Goal: Task Accomplishment & Management: Manage account settings

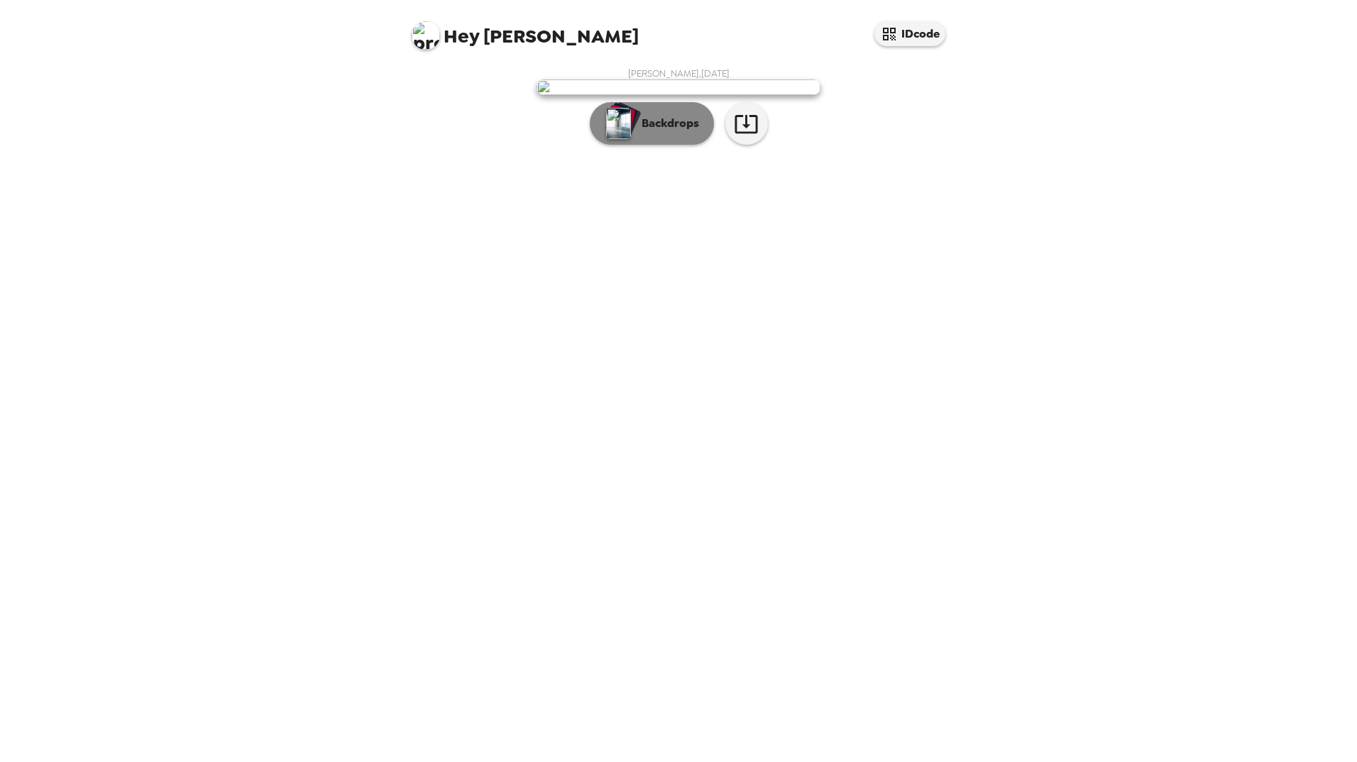
click at [617, 139] on img "button" at bounding box center [618, 123] width 25 height 31
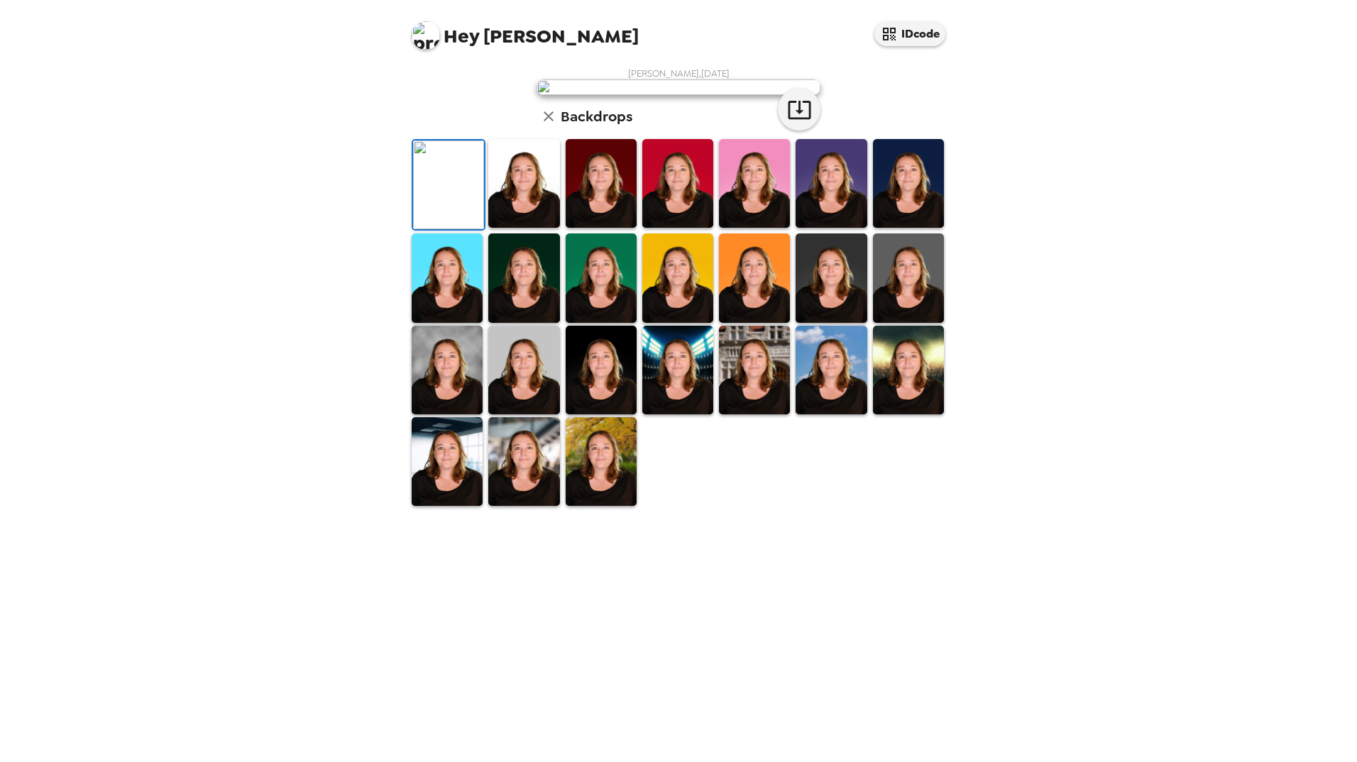
scroll to position [71, 0]
click at [537, 228] on img at bounding box center [523, 183] width 71 height 89
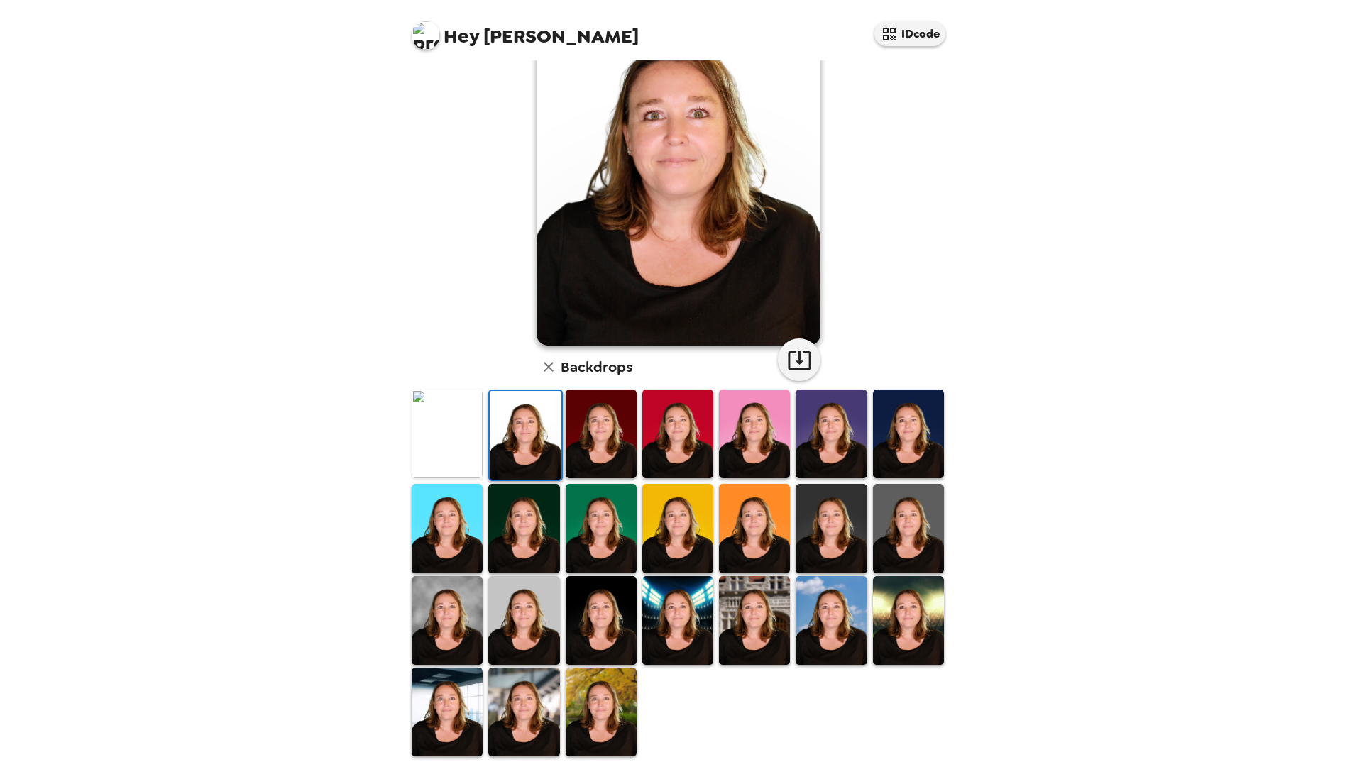
scroll to position [99, 0]
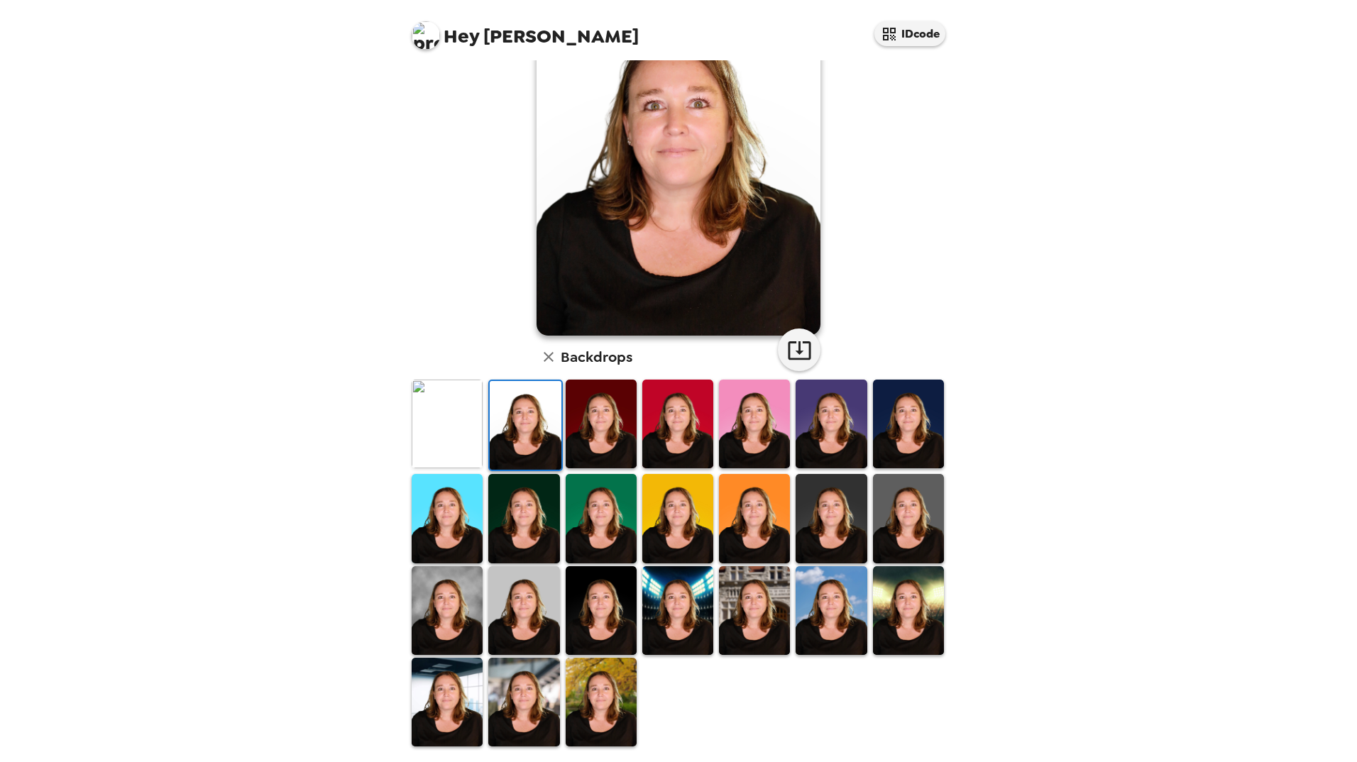
click at [920, 627] on img at bounding box center [908, 610] width 71 height 89
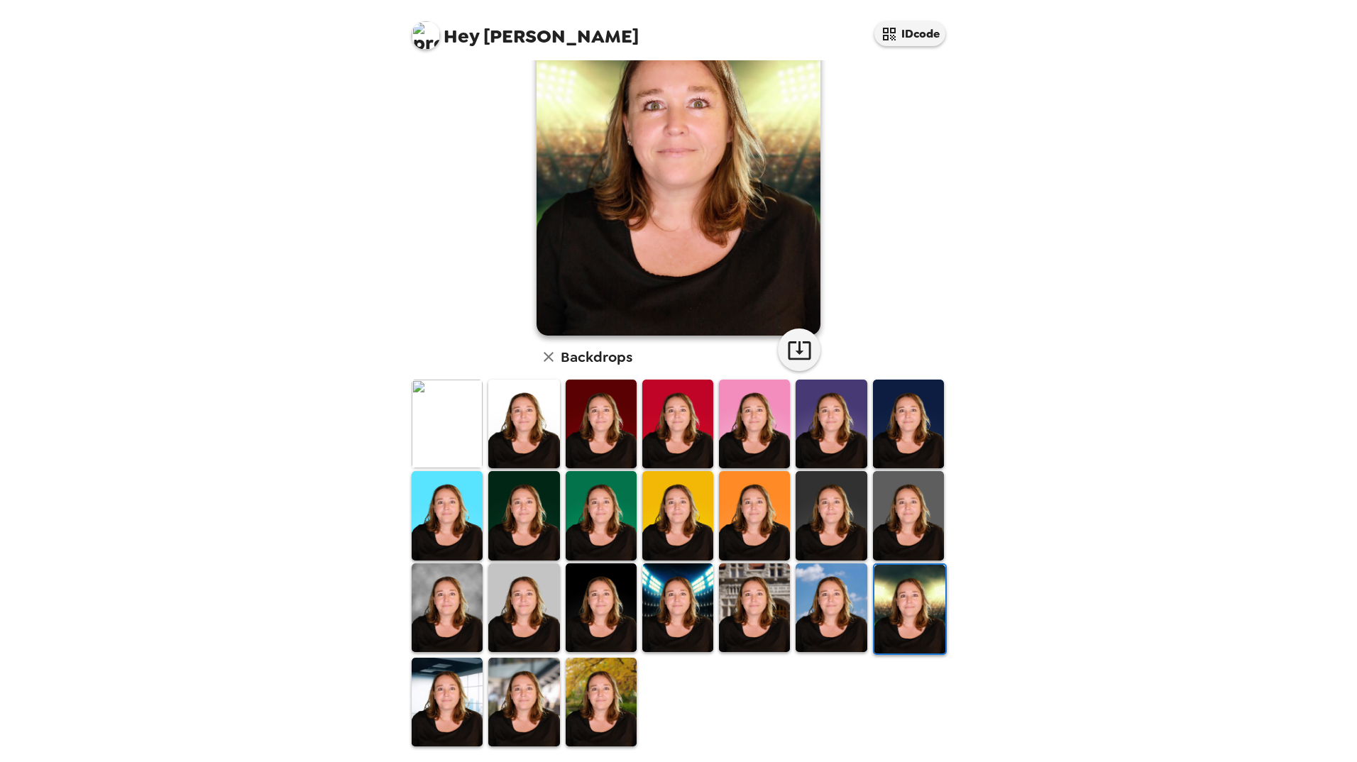
click at [890, 532] on img at bounding box center [908, 515] width 71 height 89
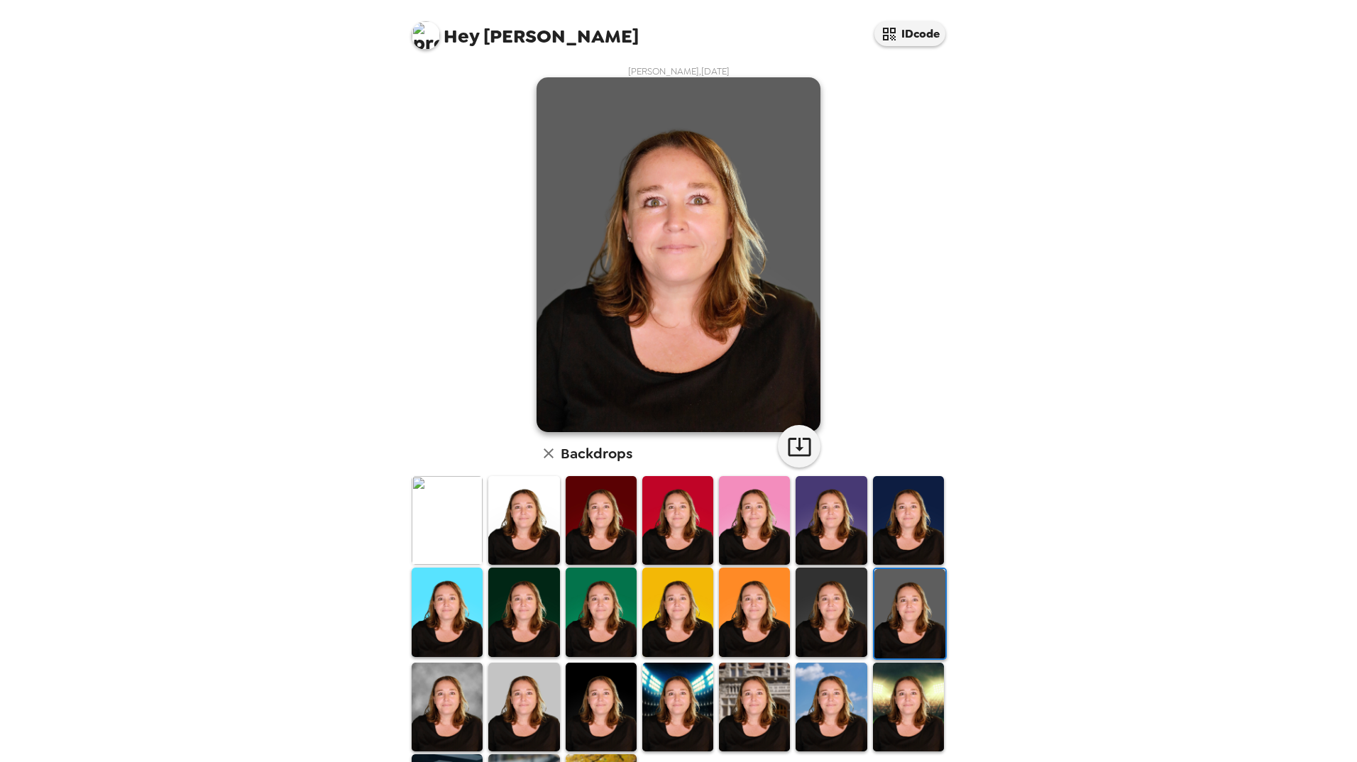
scroll to position [0, 0]
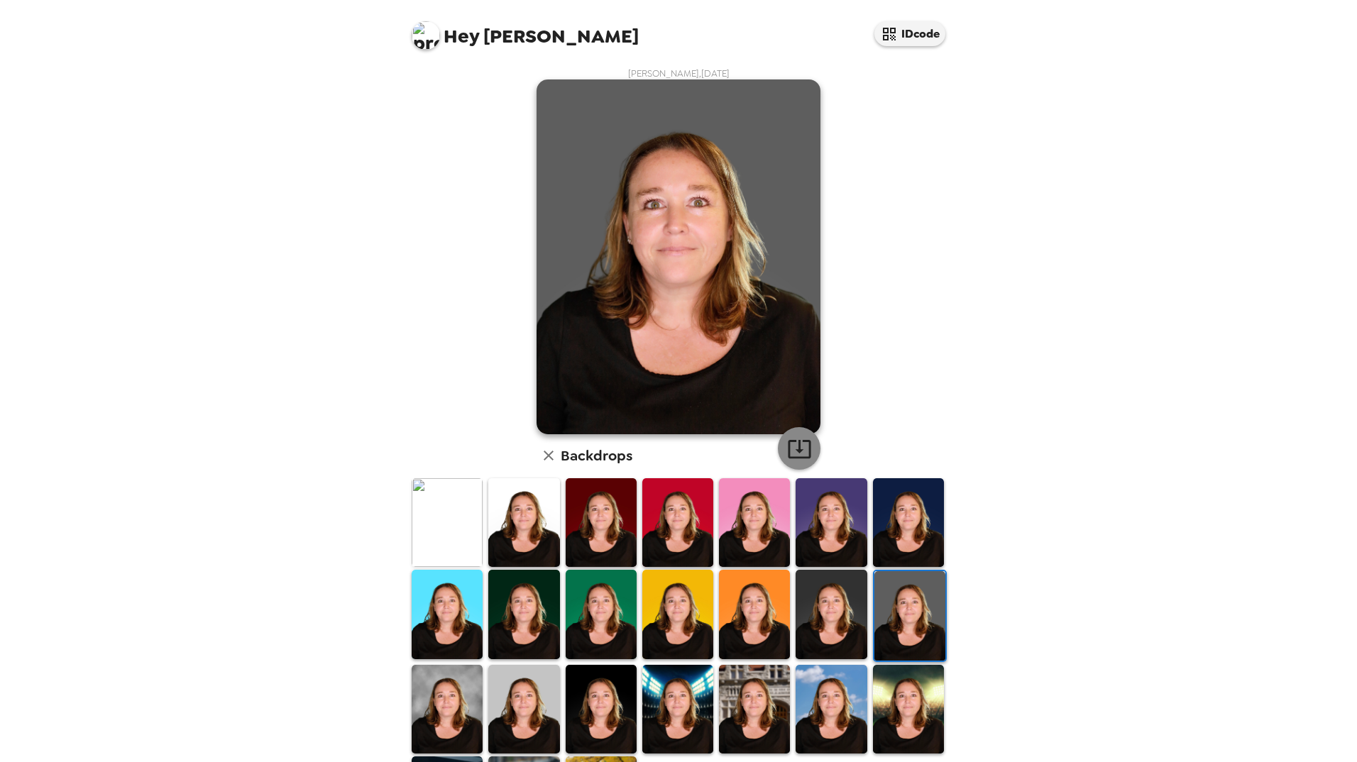
click at [799, 448] on icon "button" at bounding box center [799, 448] width 25 height 25
click at [537, 608] on img at bounding box center [523, 614] width 71 height 89
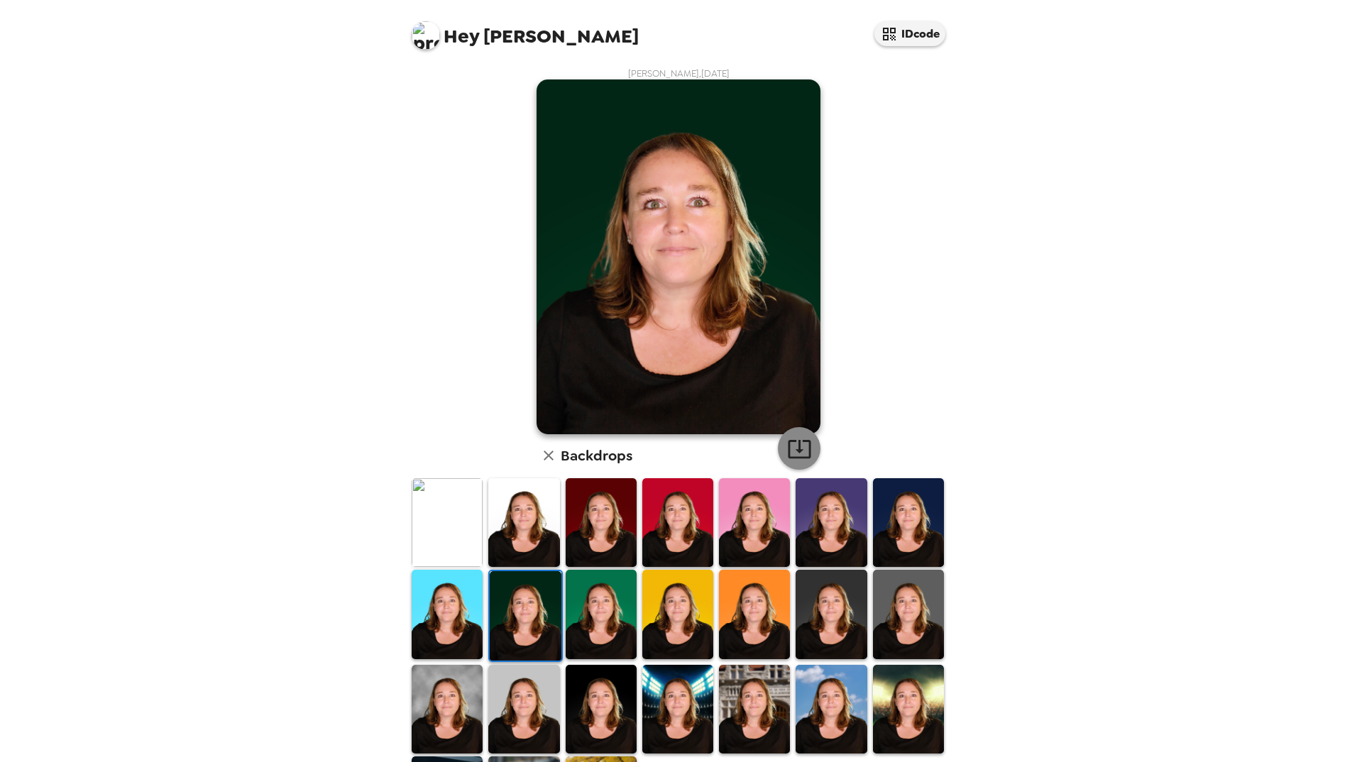
click at [797, 446] on icon "button" at bounding box center [799, 448] width 25 height 25
